Goal: Information Seeking & Learning: Check status

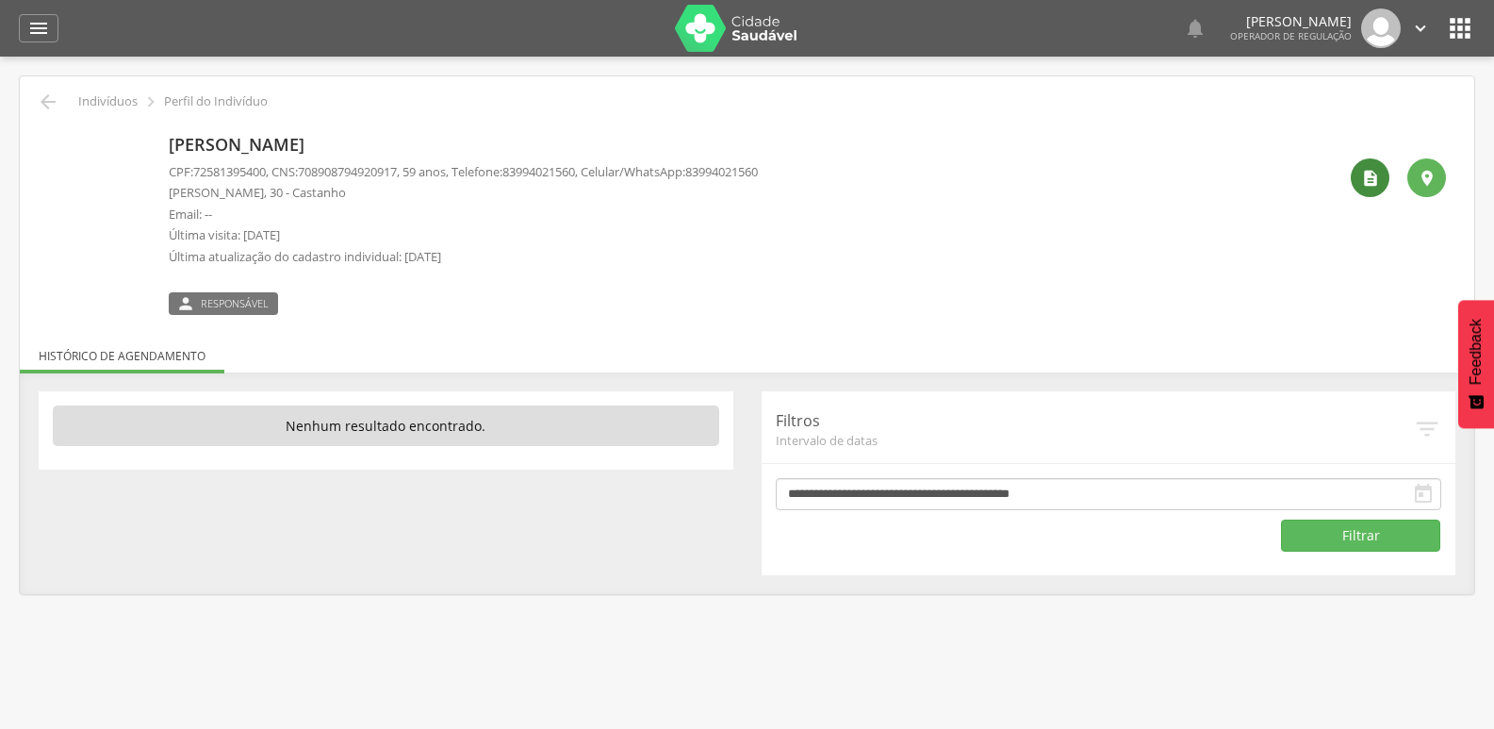
click at [1366, 176] on icon "" at bounding box center [1370, 178] width 19 height 19
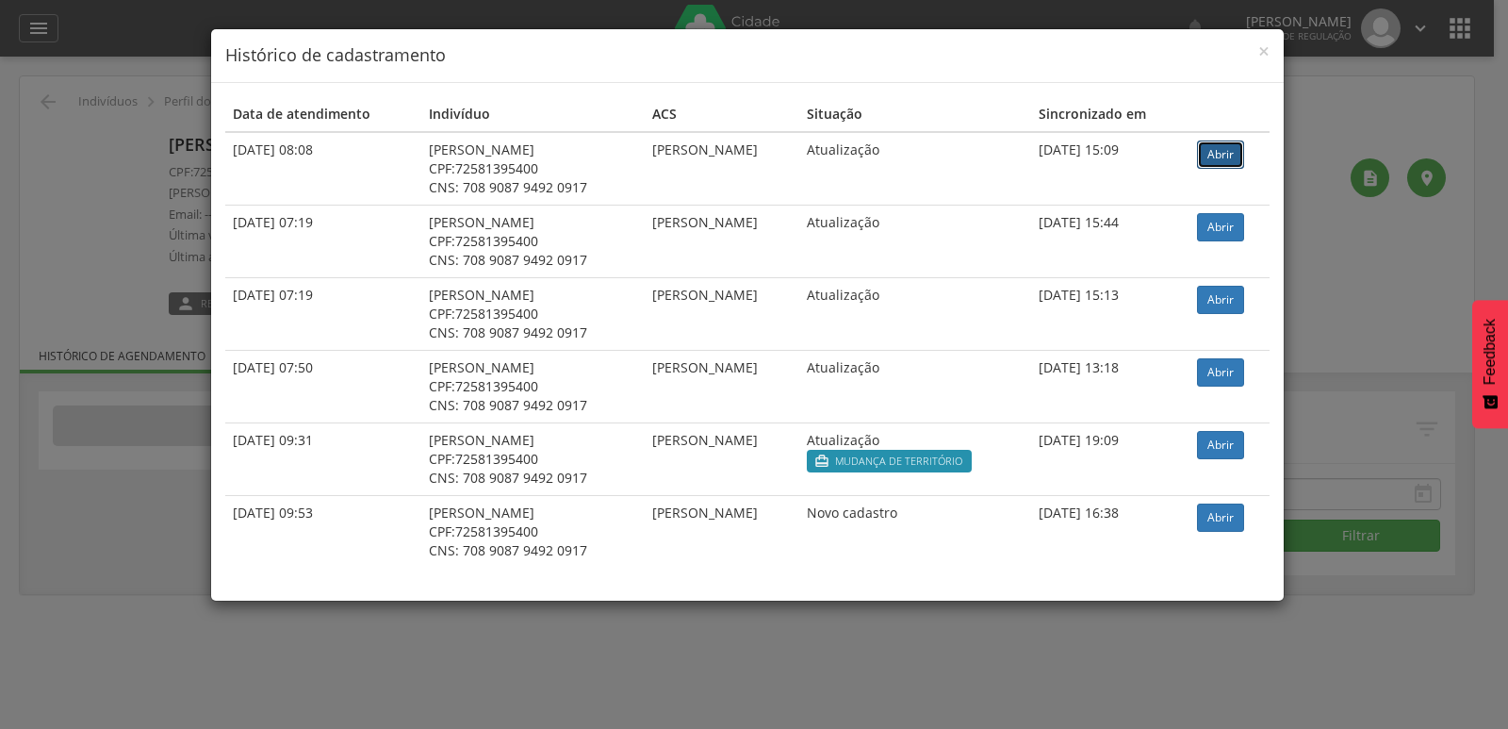
click at [1230, 152] on link "Abrir" at bounding box center [1220, 154] width 47 height 28
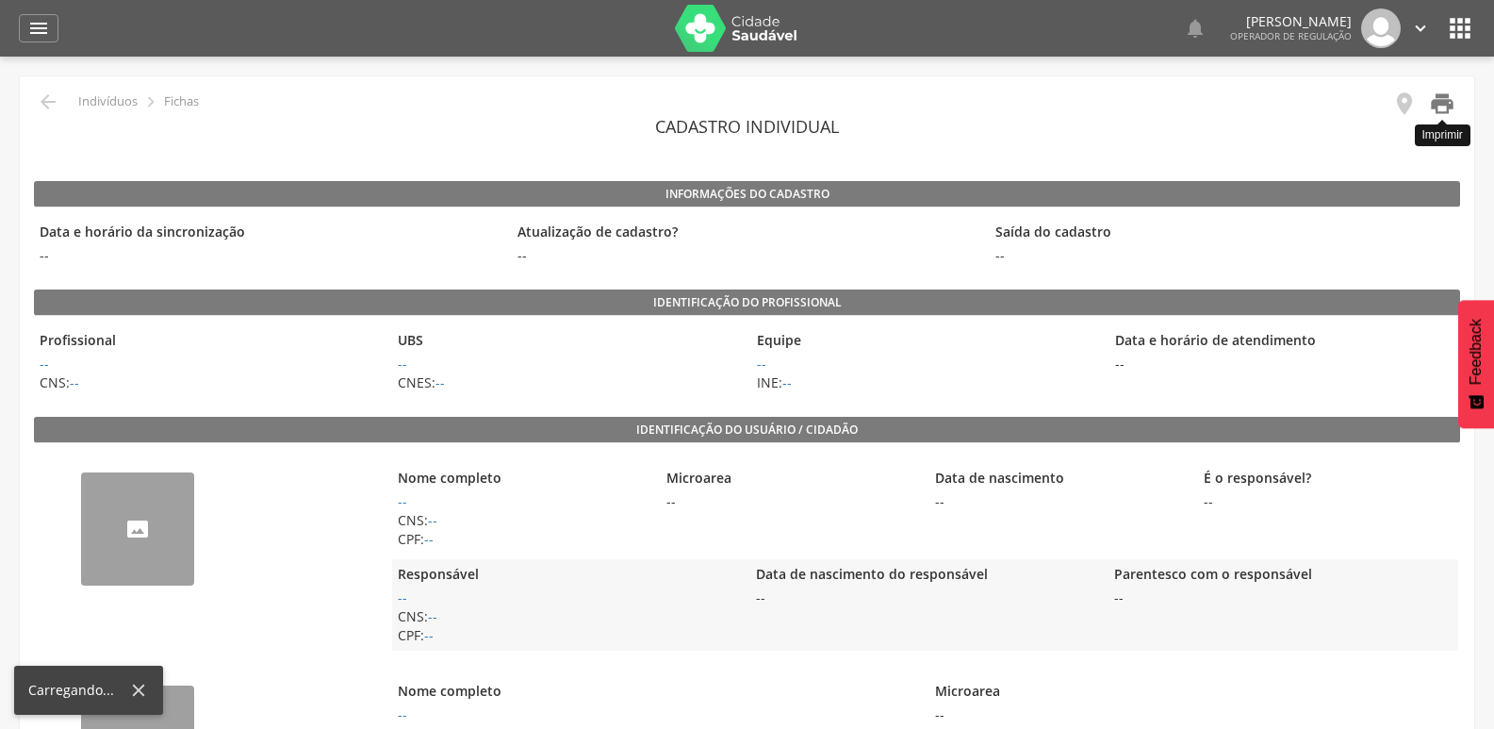
click at [1448, 101] on icon "" at bounding box center [1442, 104] width 26 height 26
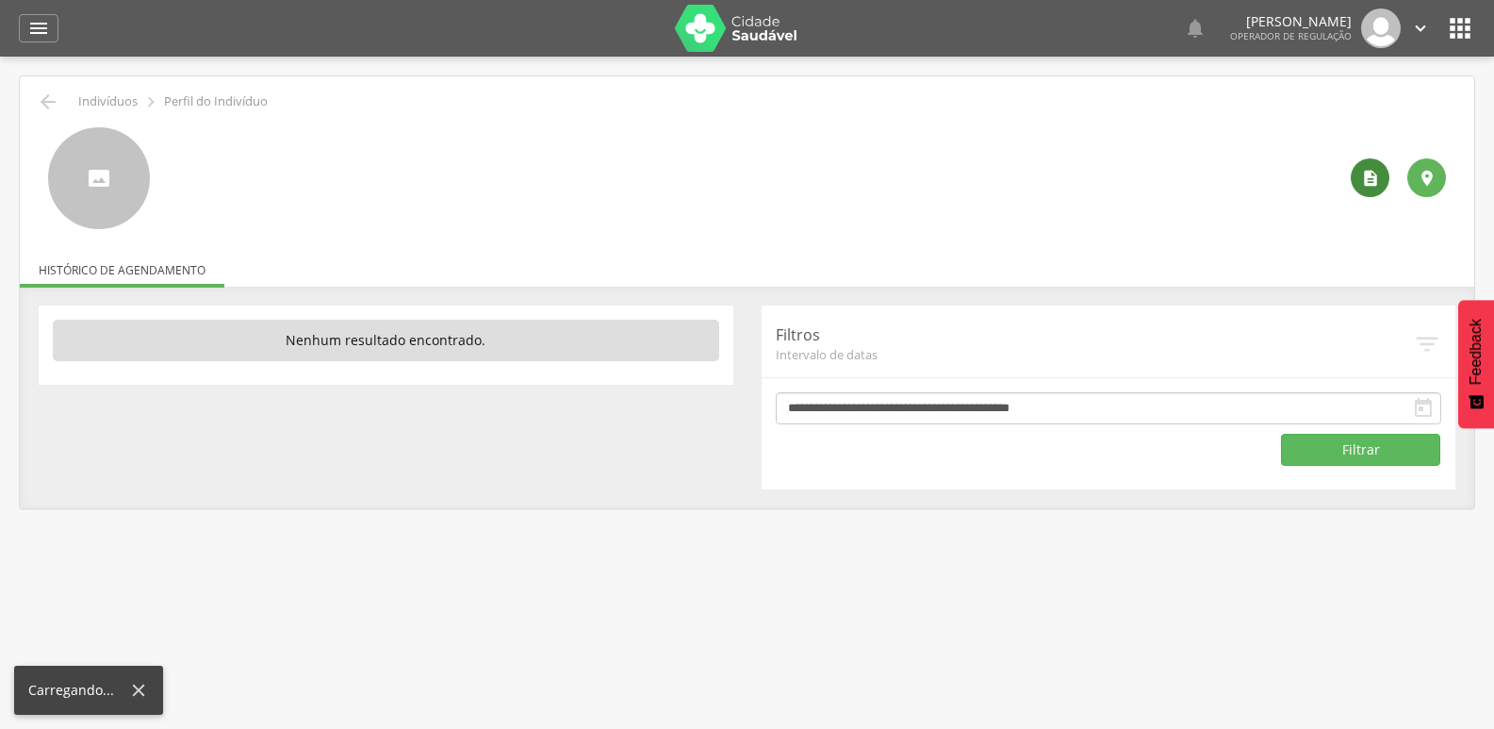
click at [1366, 193] on div "" at bounding box center [1370, 177] width 39 height 39
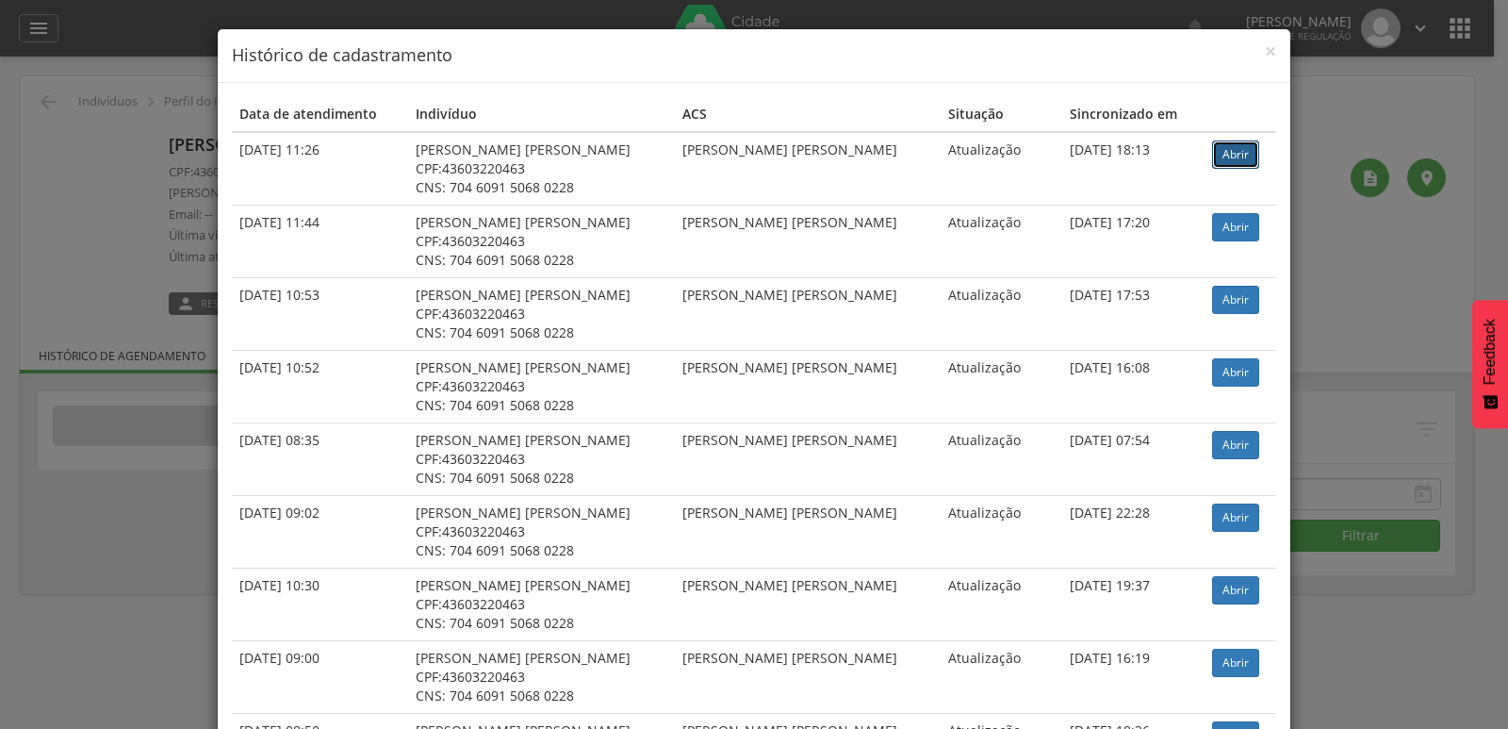
click at [1216, 150] on link "Abrir" at bounding box center [1235, 154] width 47 height 28
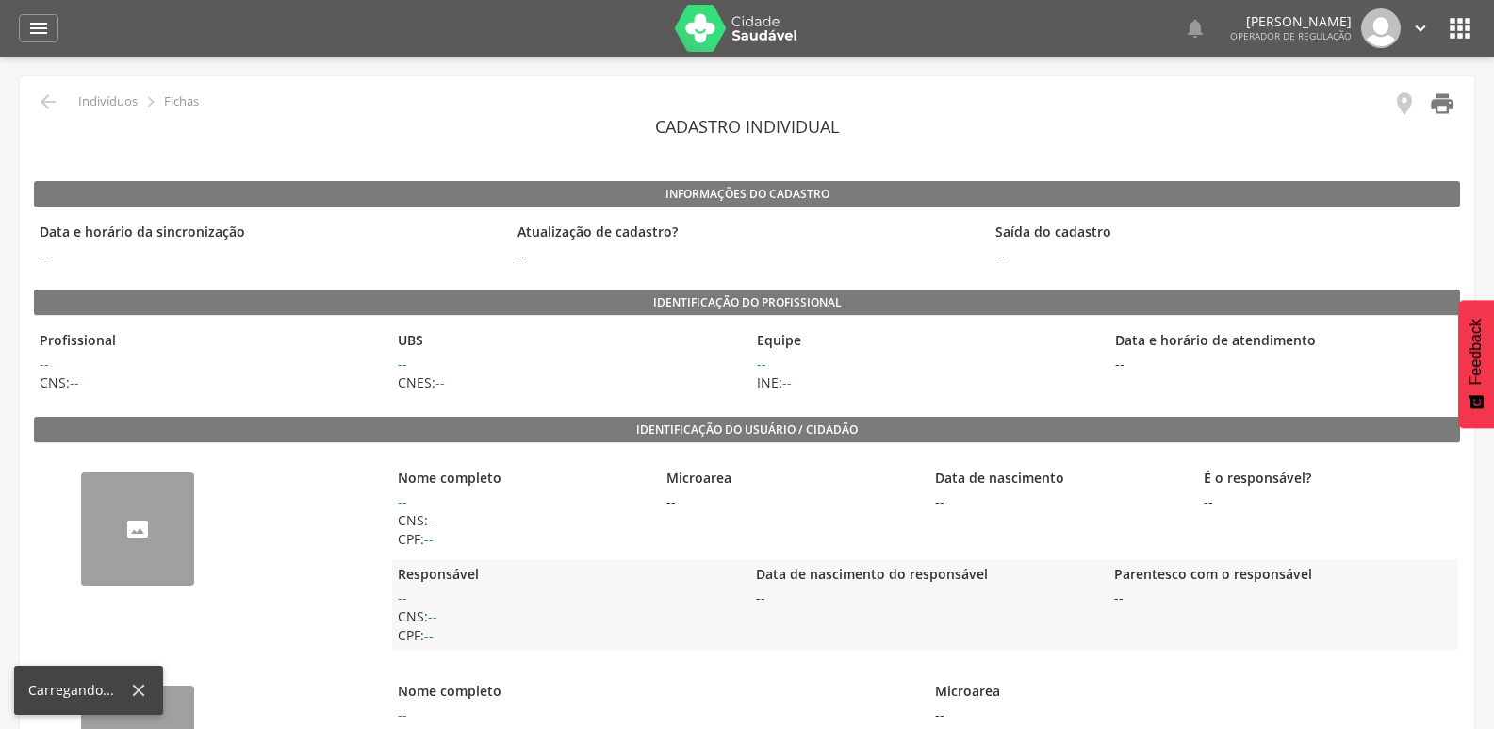
click at [1443, 111] on icon "" at bounding box center [1442, 104] width 26 height 26
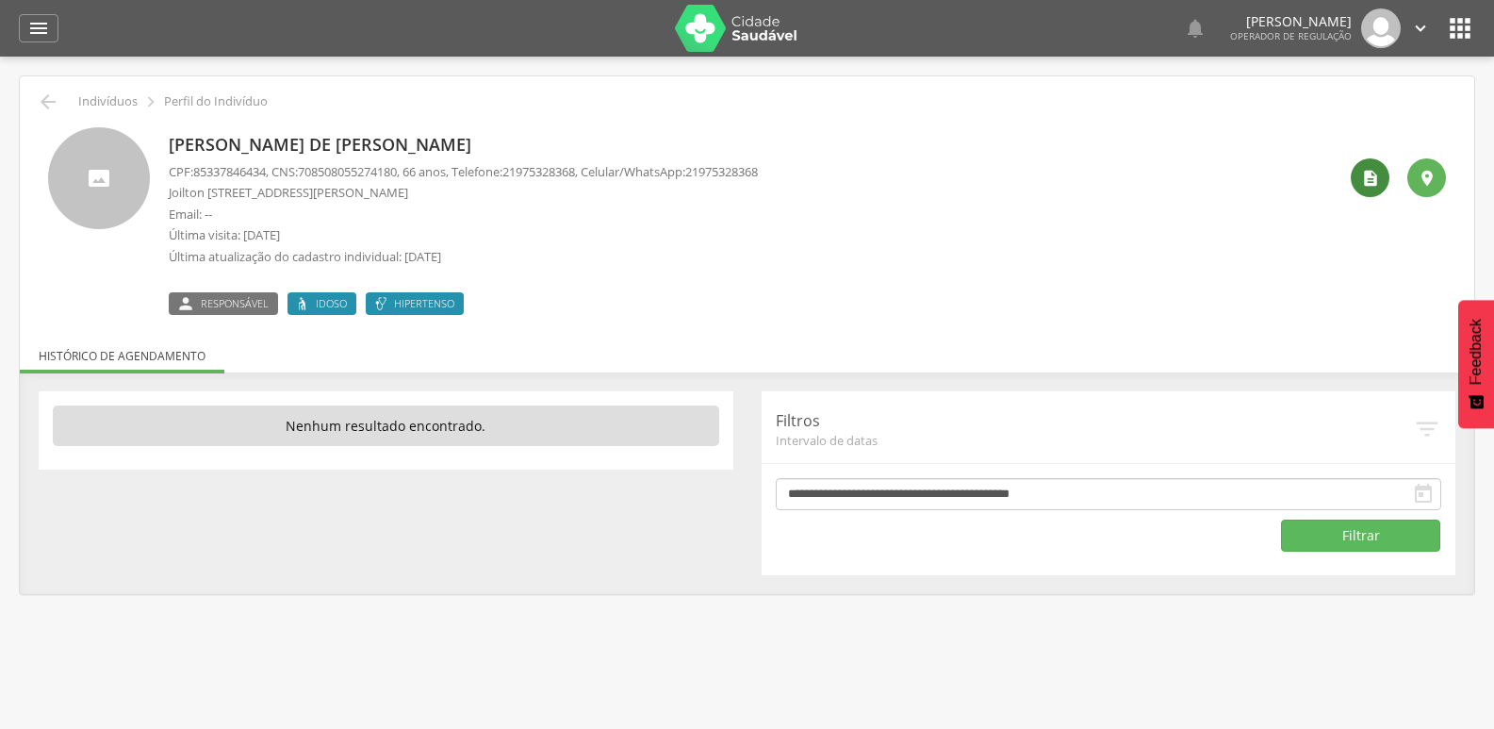
click at [1372, 166] on div "" at bounding box center [1370, 177] width 39 height 39
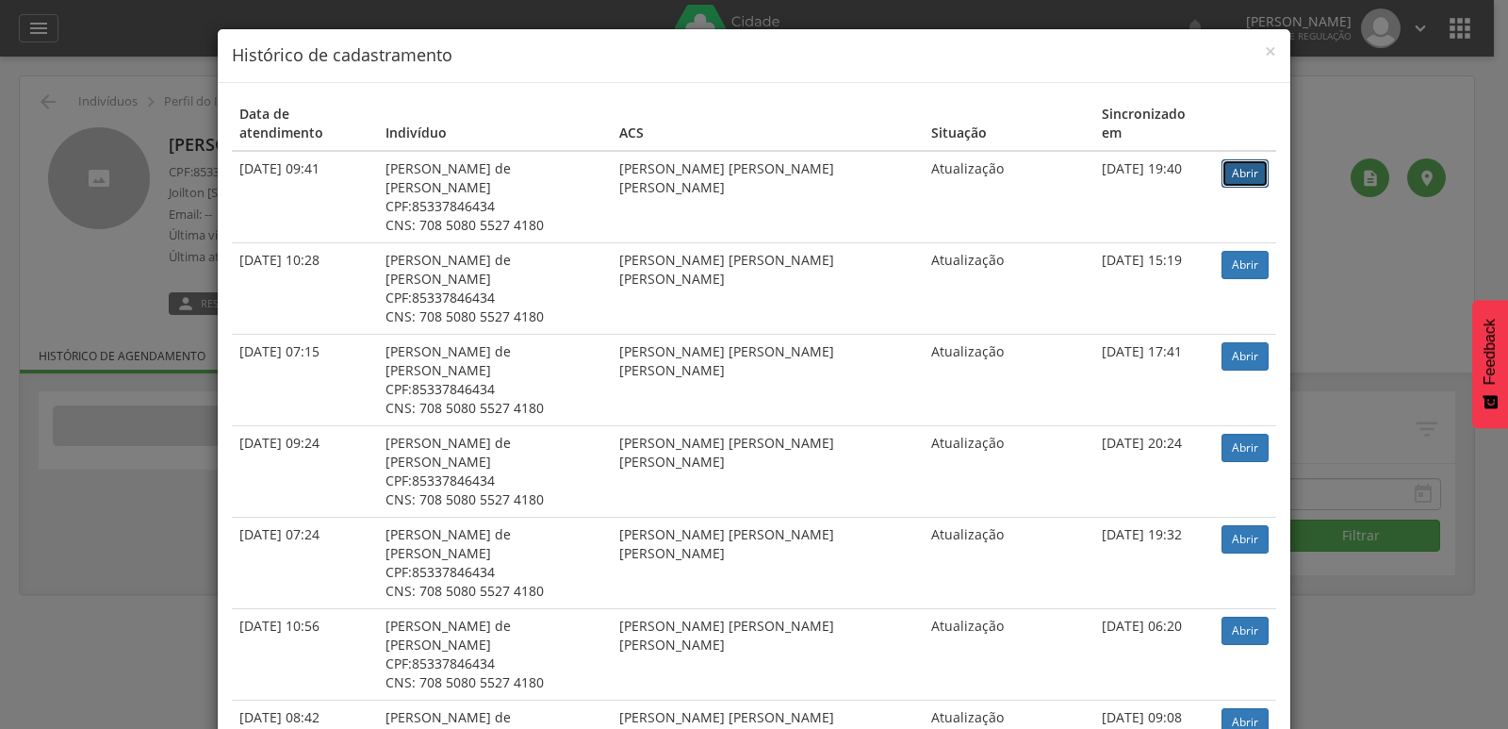
click at [1222, 160] on link "Abrir" at bounding box center [1245, 173] width 47 height 28
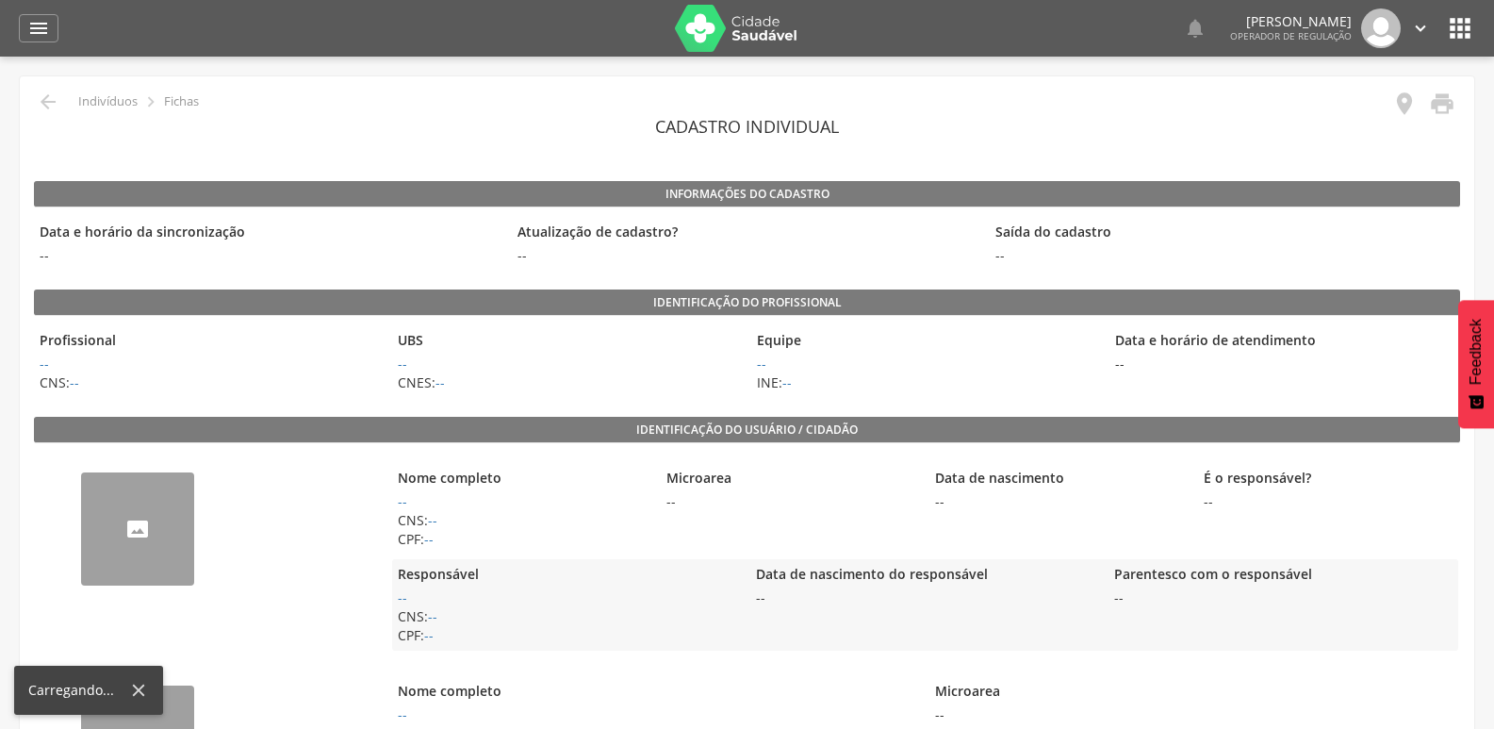
click at [1447, 121] on link "" at bounding box center [1437, 106] width 38 height 31
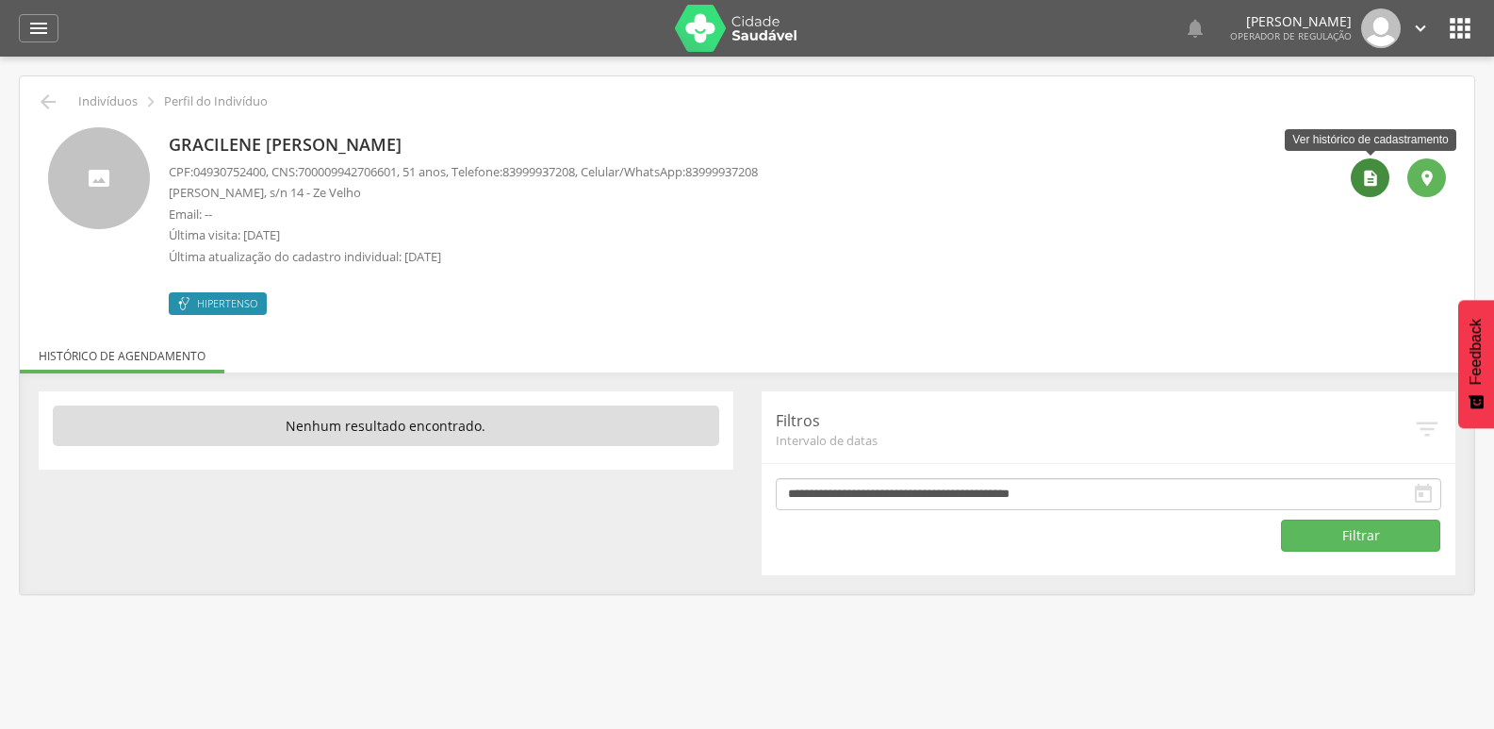
click at [1361, 176] on icon "" at bounding box center [1370, 178] width 19 height 19
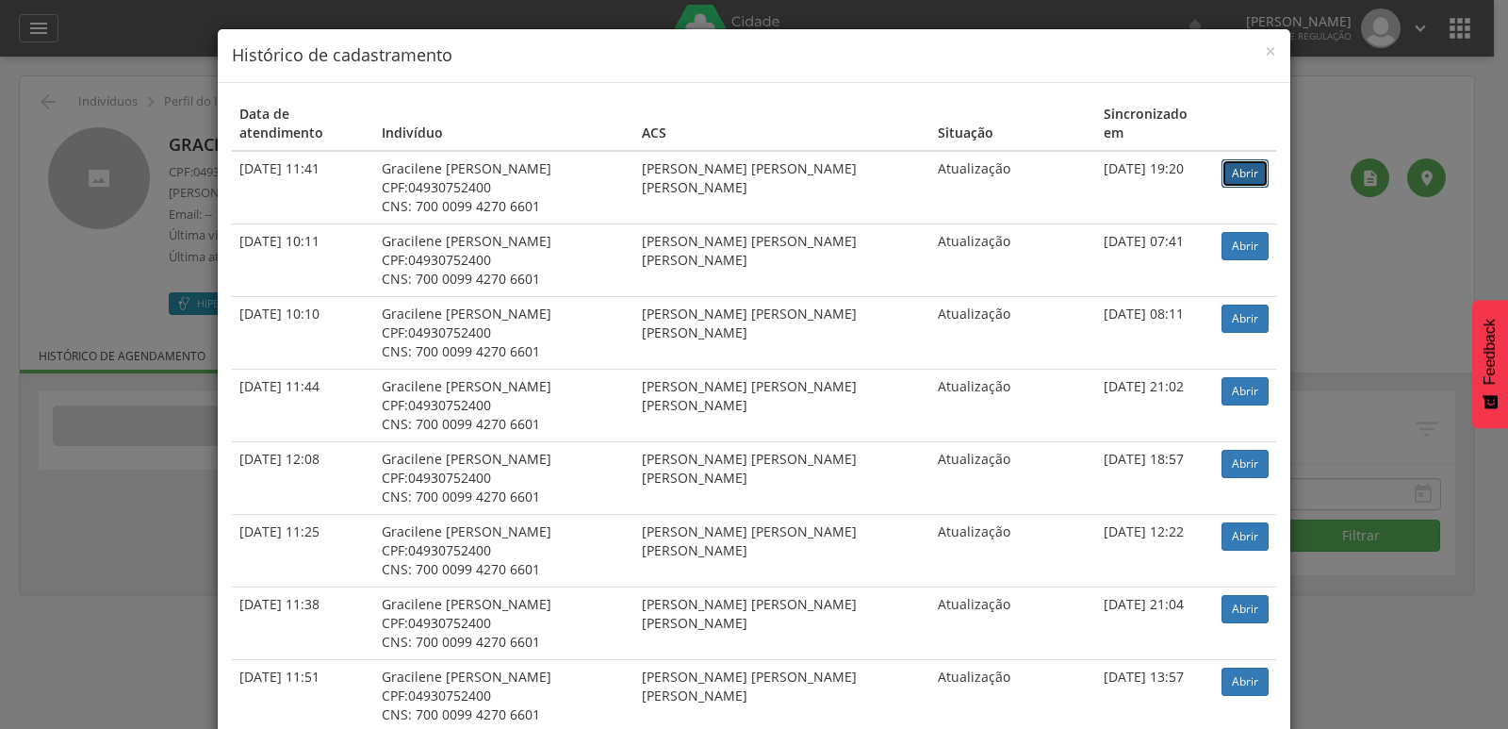
click at [1246, 159] on link "Abrir" at bounding box center [1245, 173] width 47 height 28
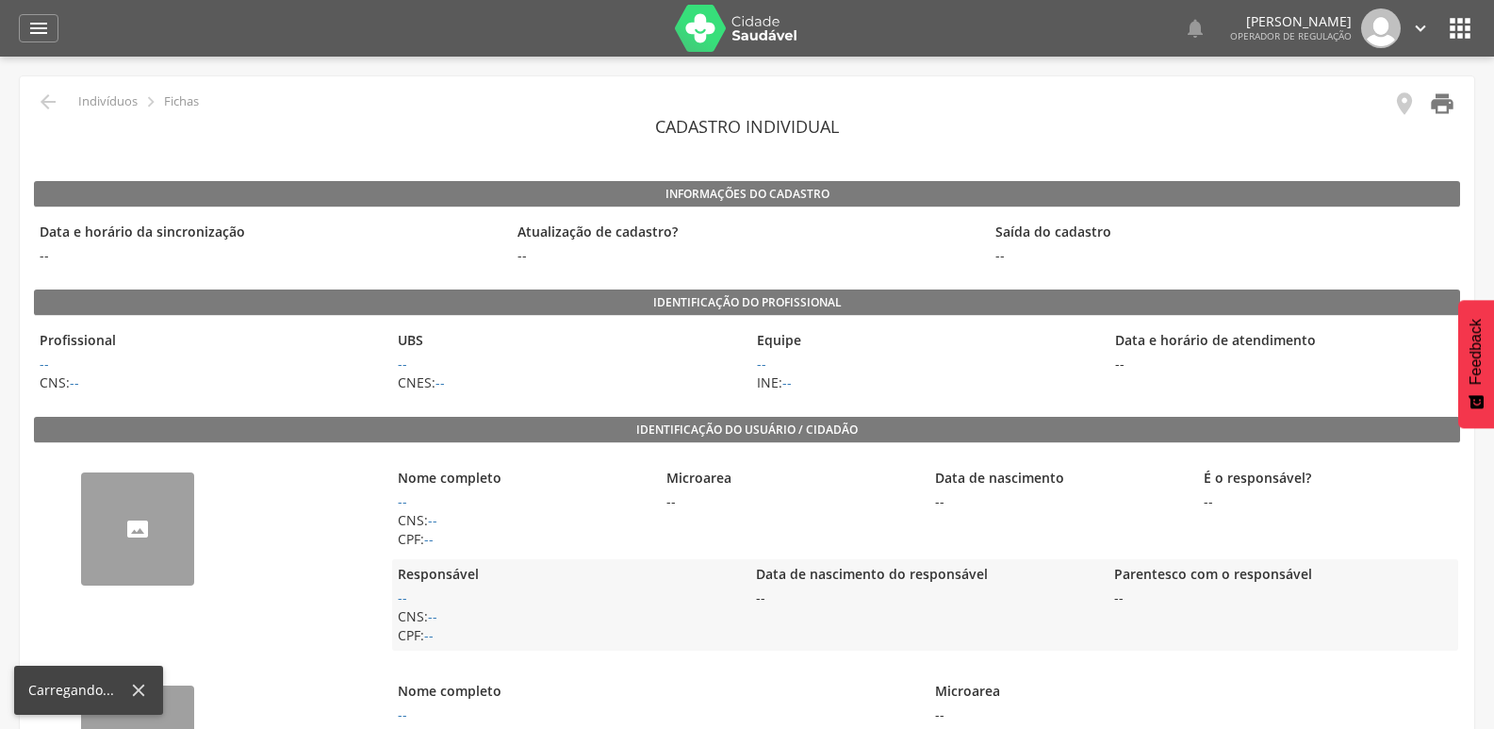
click at [1449, 108] on icon "" at bounding box center [1442, 104] width 26 height 26
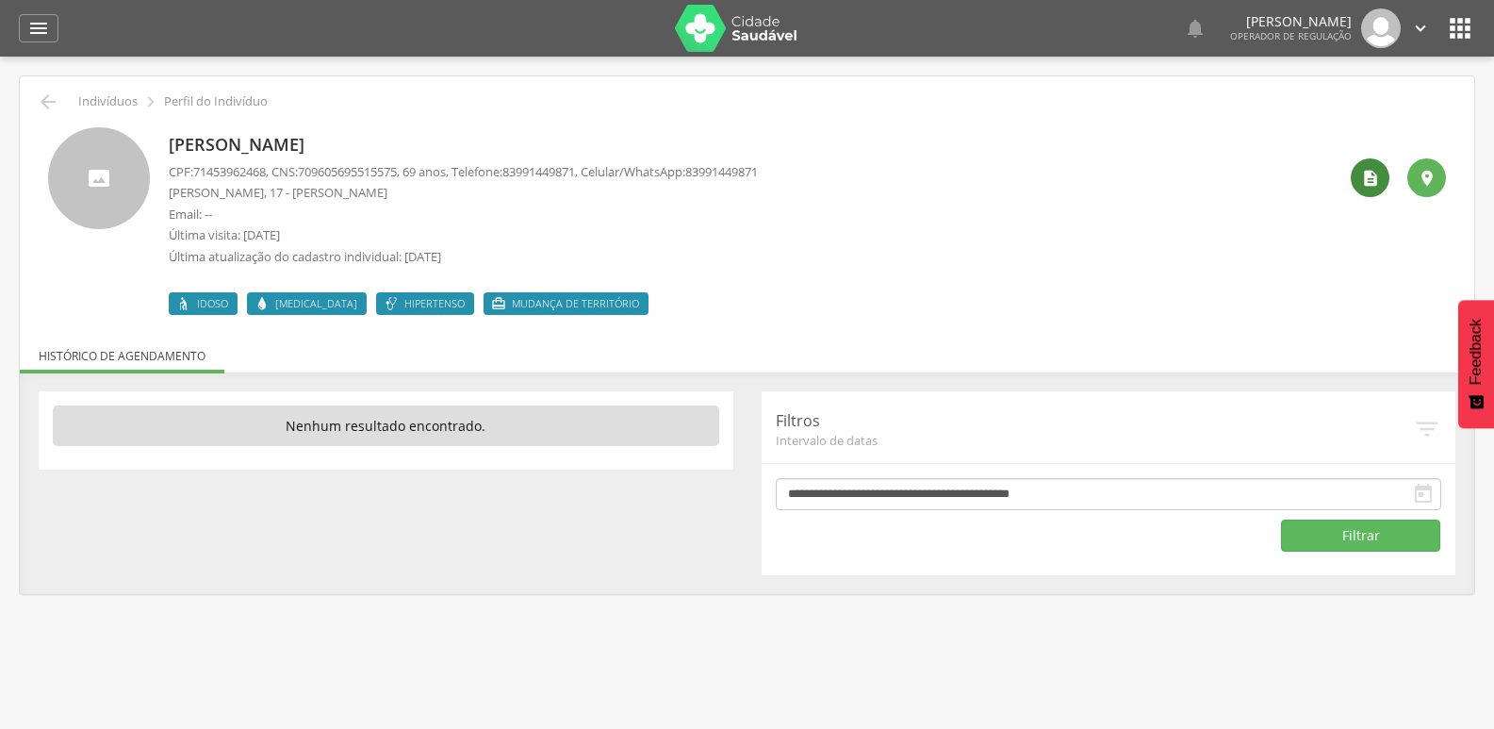
click at [1373, 182] on icon "" at bounding box center [1370, 178] width 19 height 19
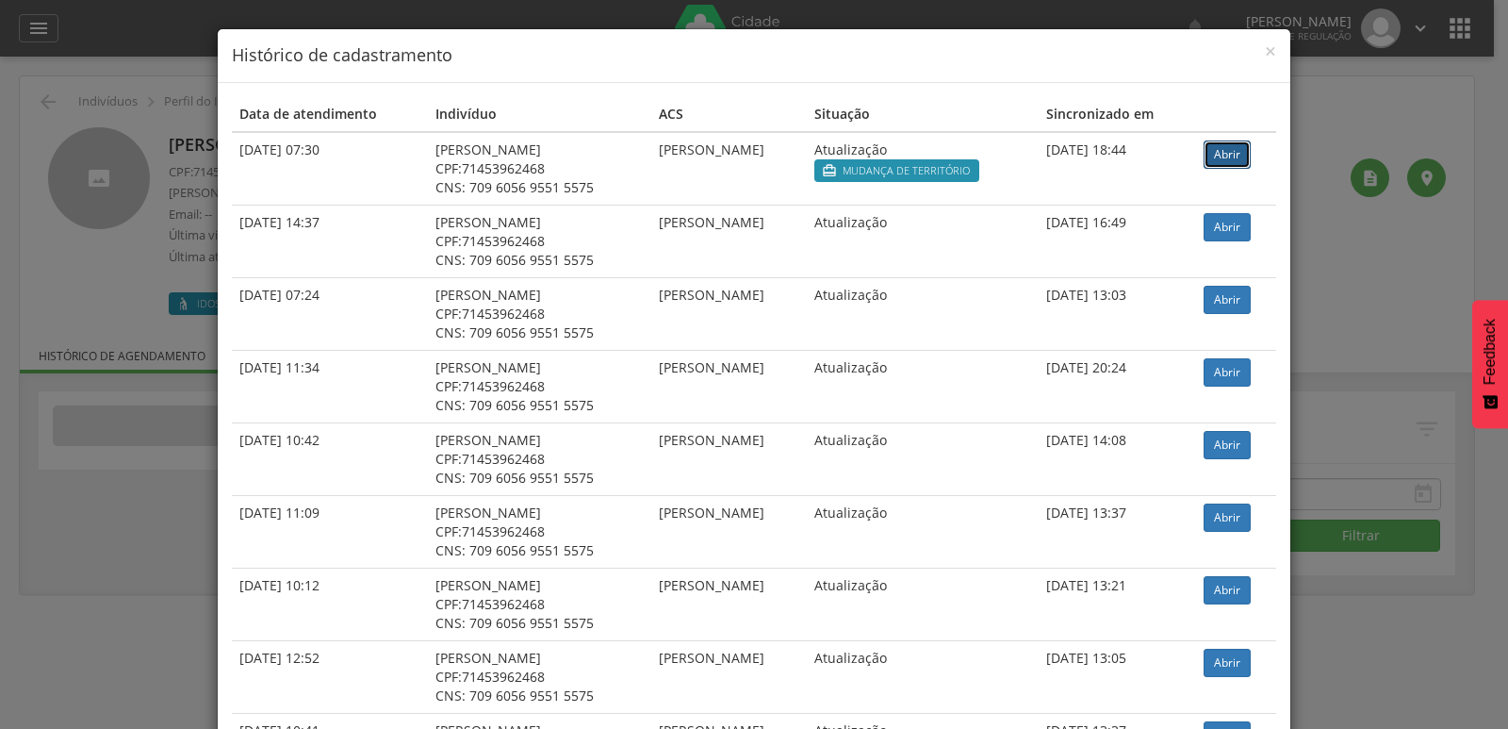
click at [1204, 157] on link "Abrir" at bounding box center [1227, 154] width 47 height 28
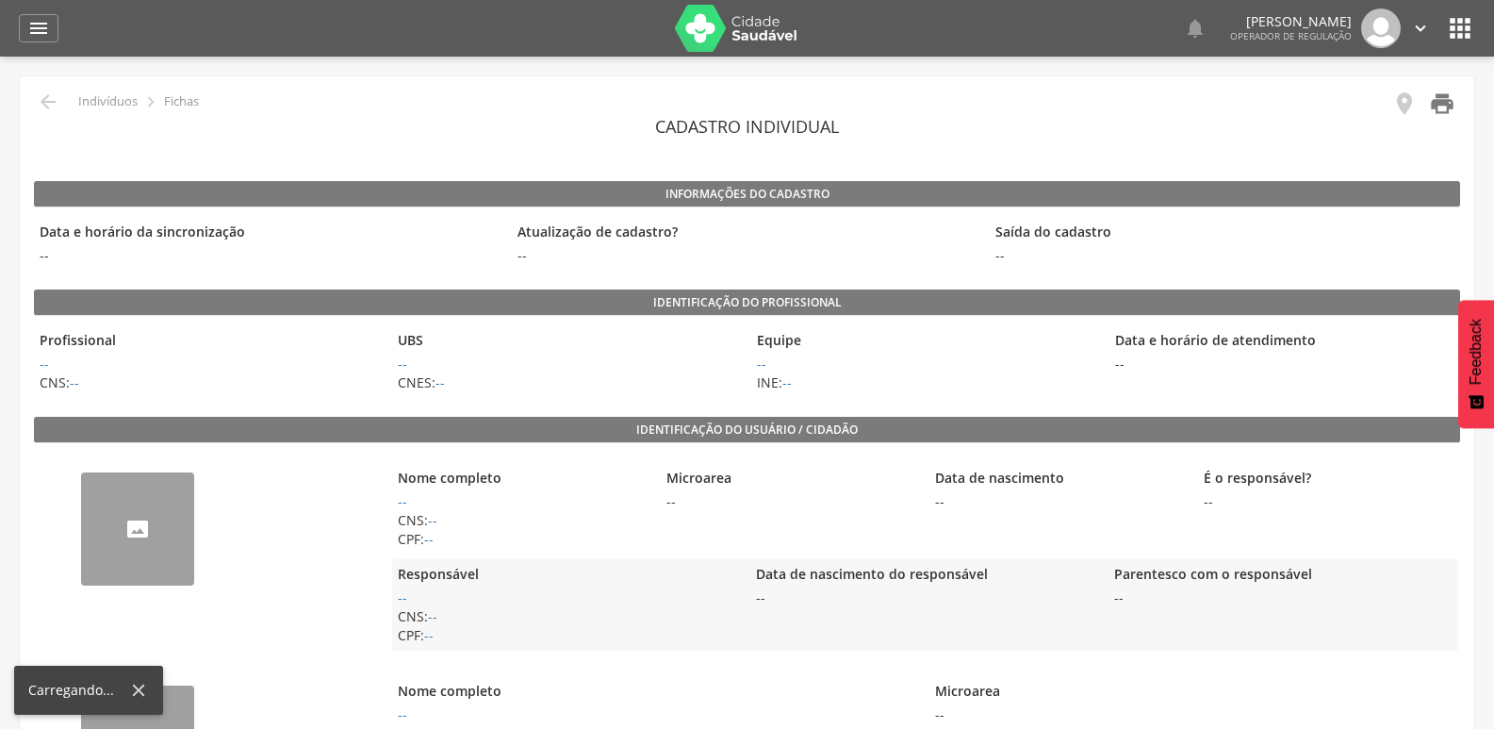
click at [1440, 99] on icon "" at bounding box center [1442, 104] width 26 height 26
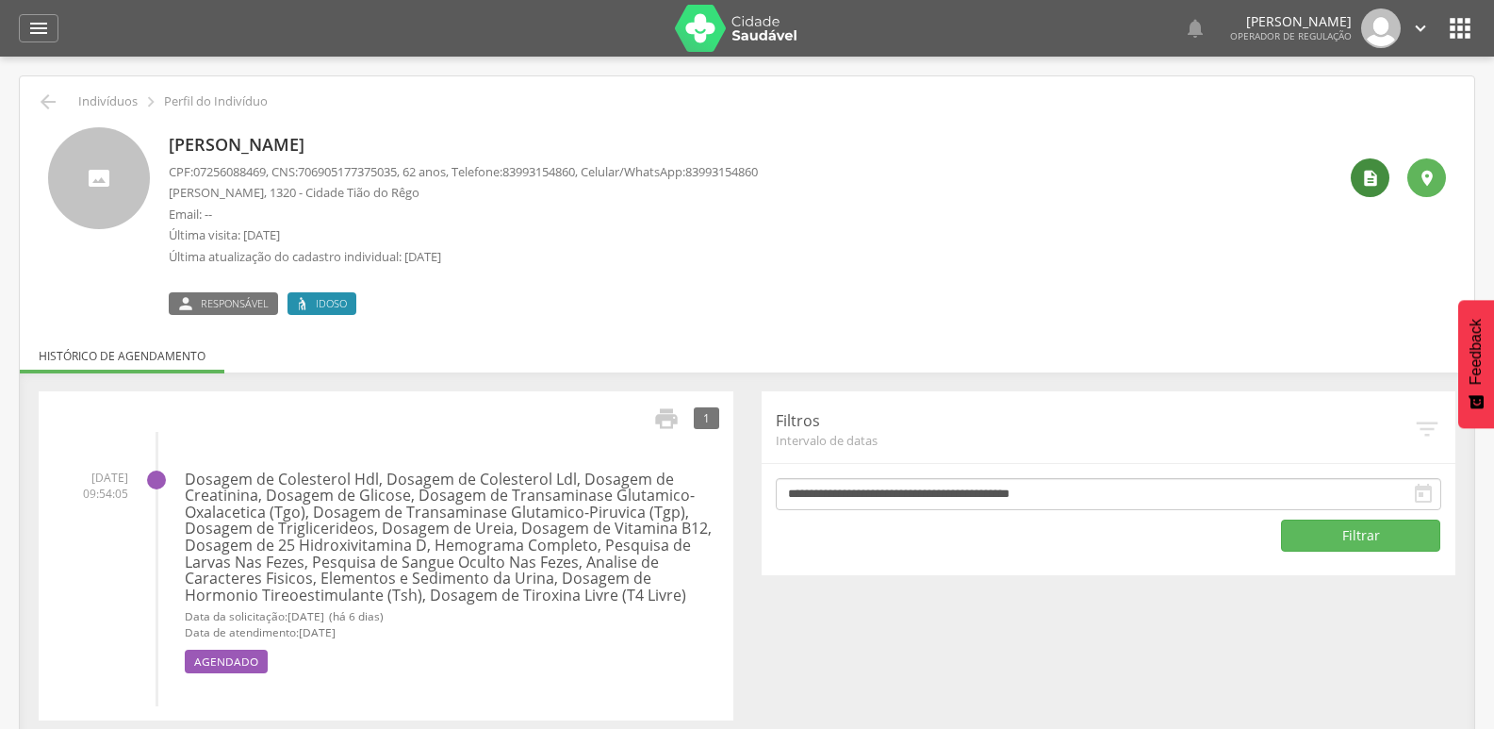
click at [1361, 181] on icon "" at bounding box center [1370, 178] width 19 height 19
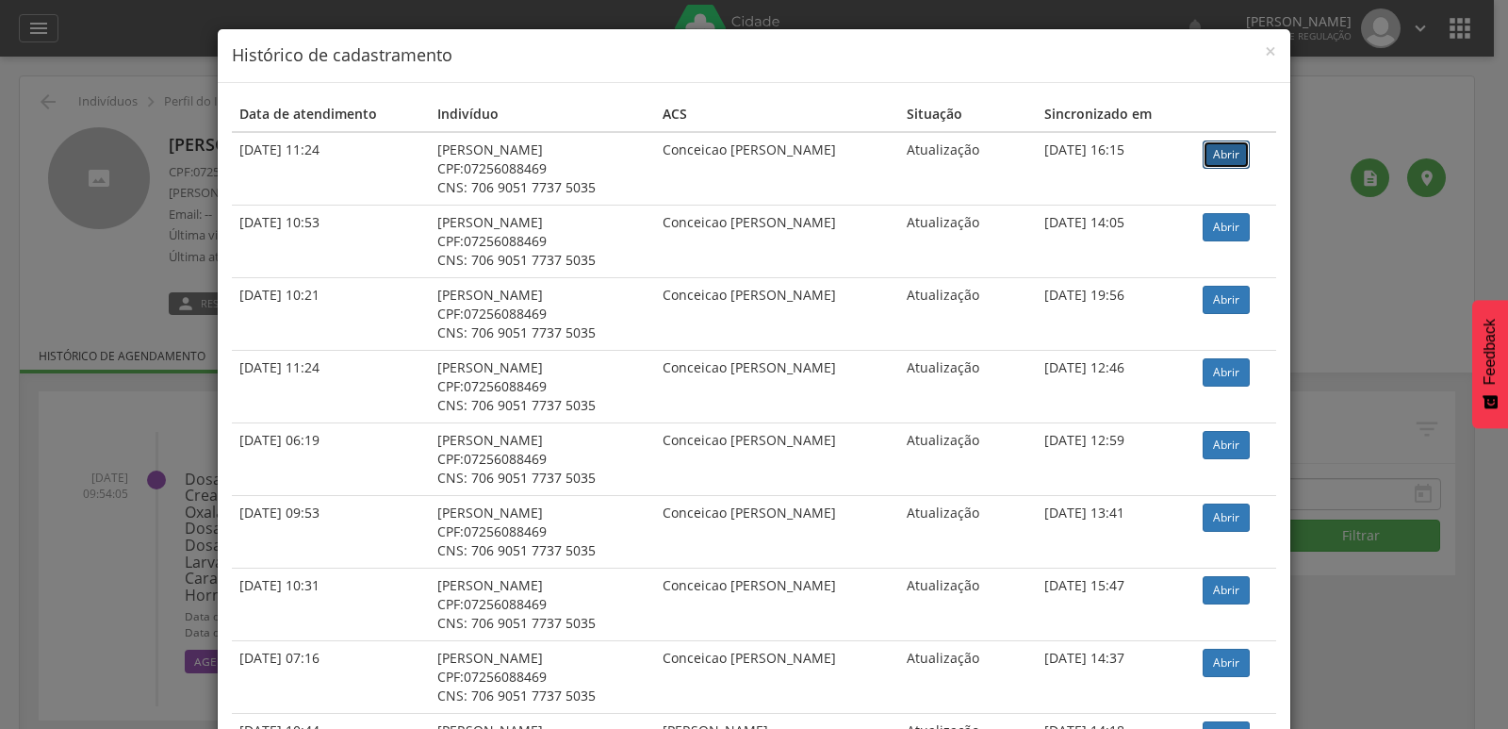
click at [1236, 163] on link "Abrir" at bounding box center [1226, 154] width 47 height 28
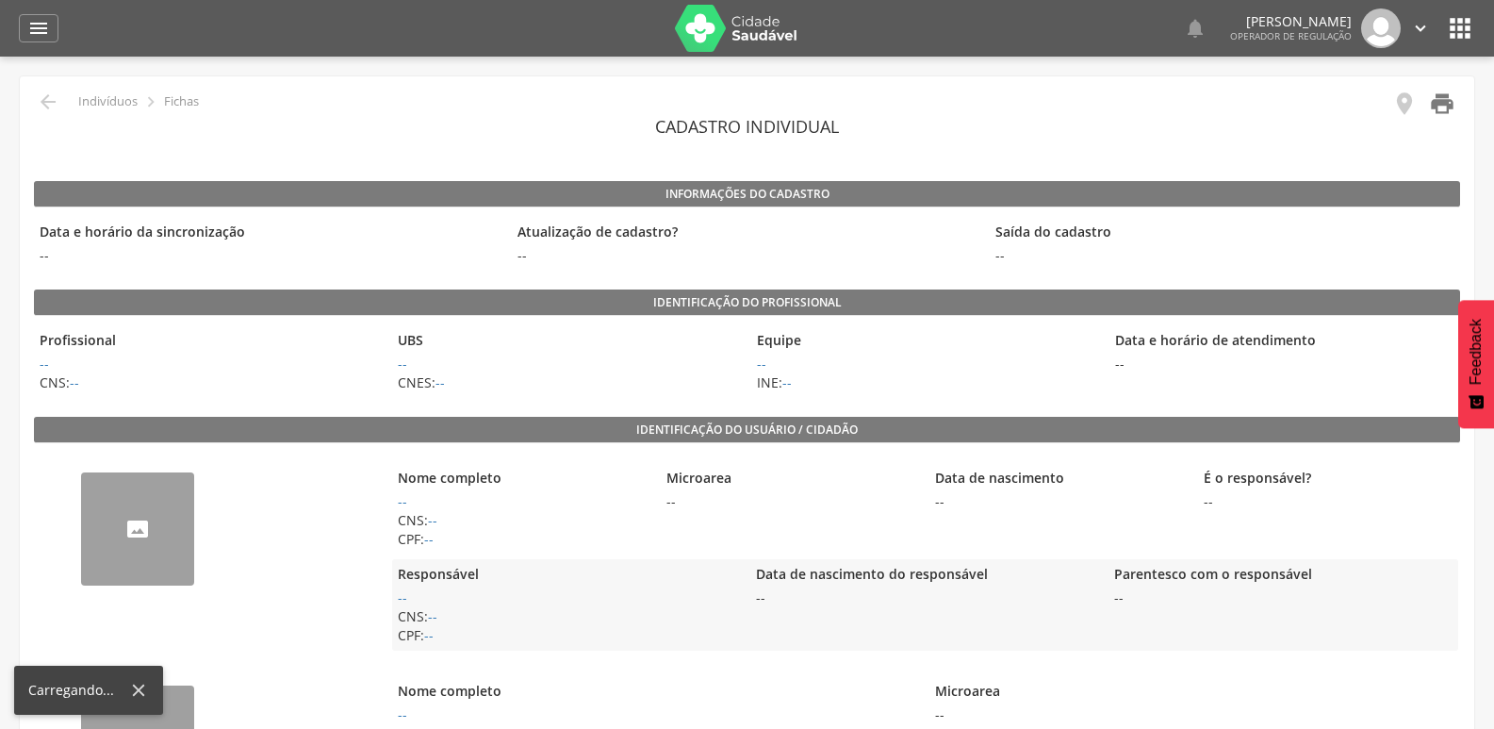
click at [1441, 107] on icon "" at bounding box center [1442, 104] width 26 height 26
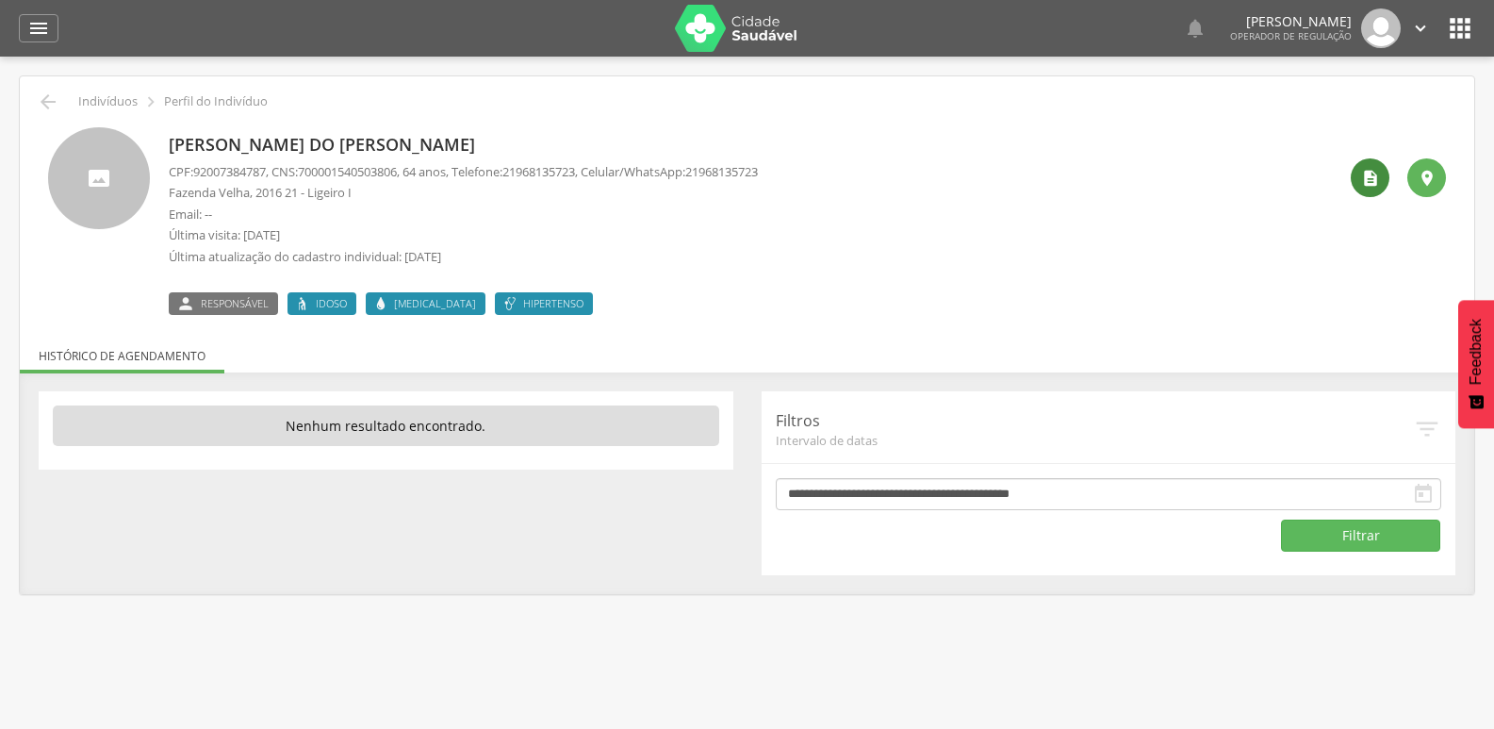
click at [1361, 170] on icon "" at bounding box center [1370, 178] width 19 height 19
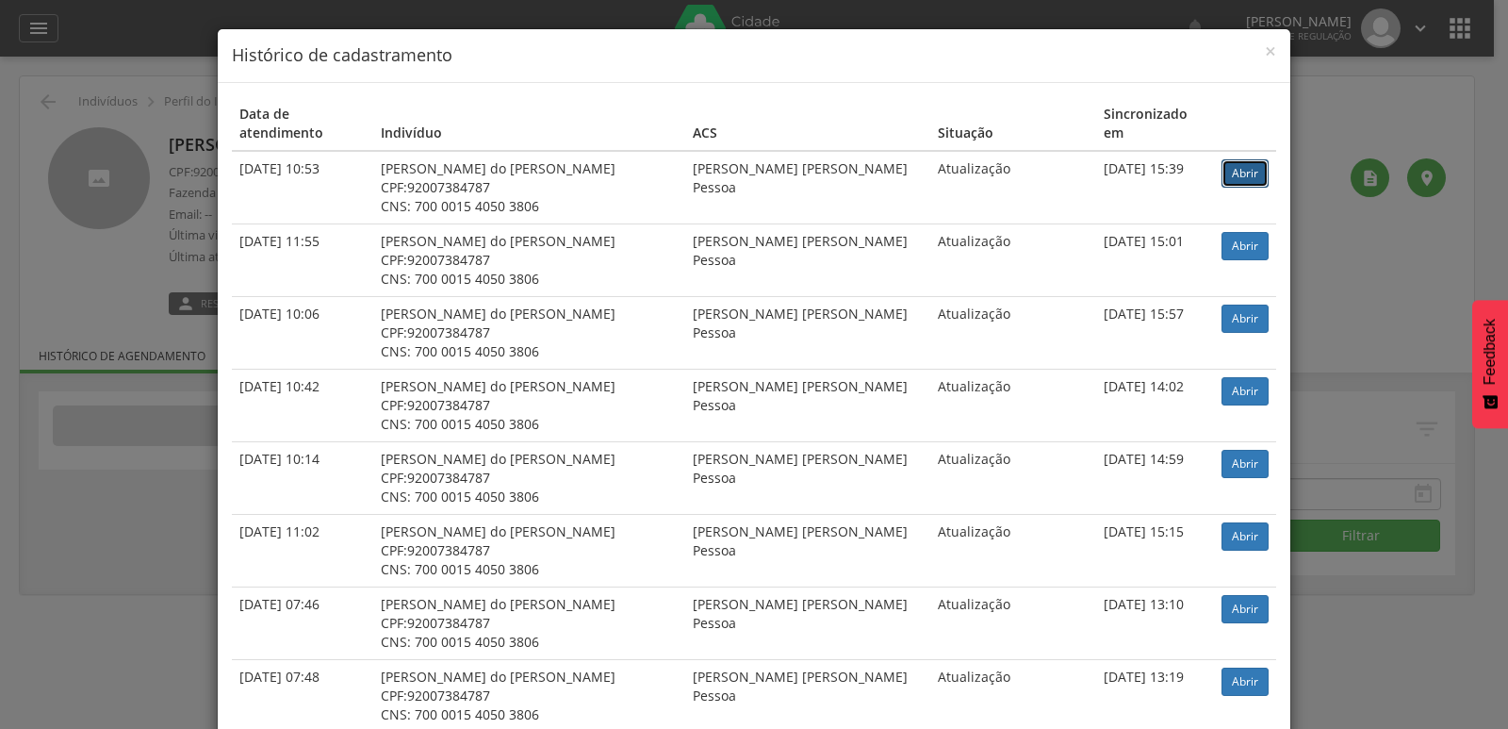
click at [1231, 159] on link "Abrir" at bounding box center [1245, 173] width 47 height 28
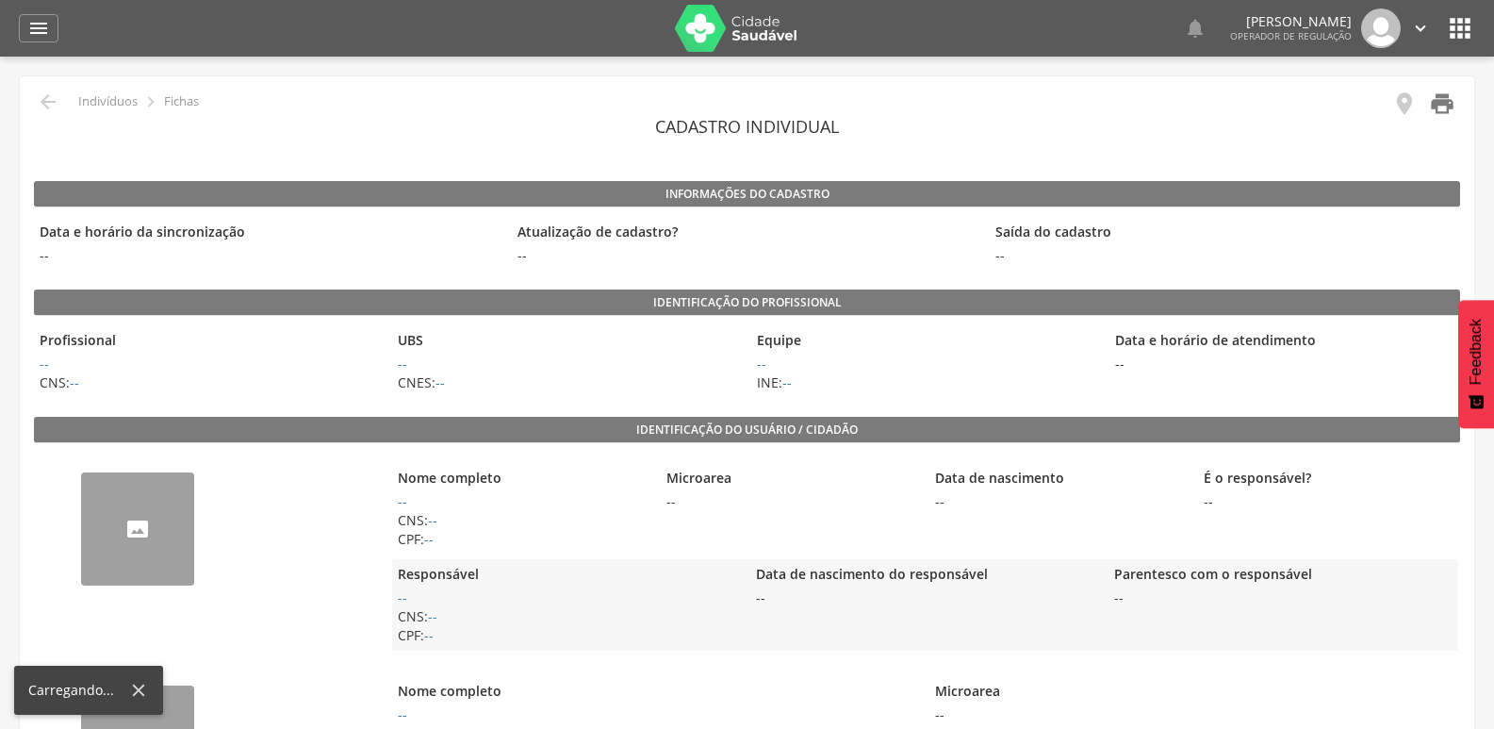
click at [1435, 110] on icon "" at bounding box center [1442, 104] width 26 height 26
